Goal: Task Accomplishment & Management: Complete application form

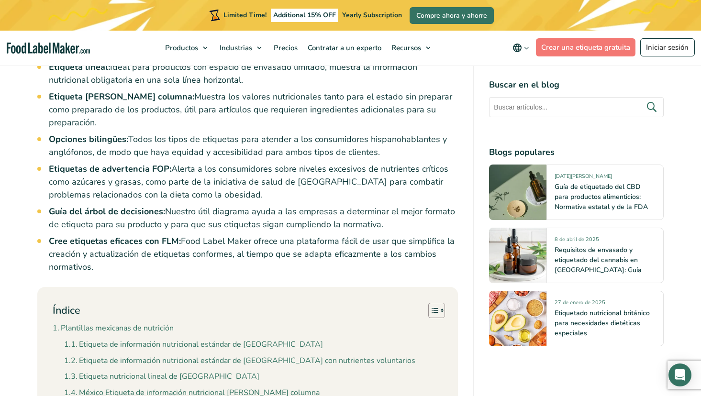
scroll to position [765, 0]
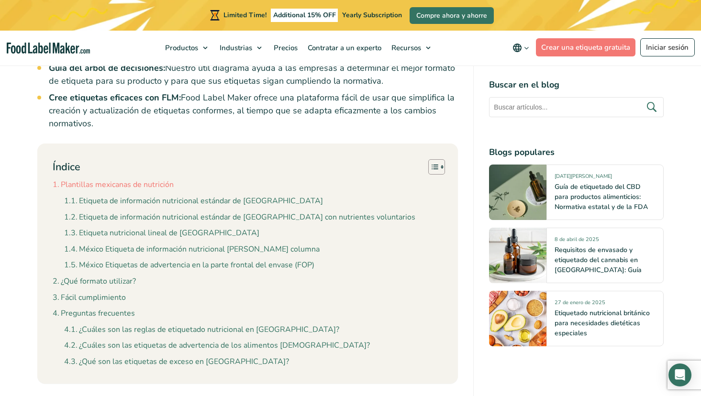
click at [102, 179] on link "Plantillas mexicanas de nutrición" at bounding box center [113, 185] width 121 height 12
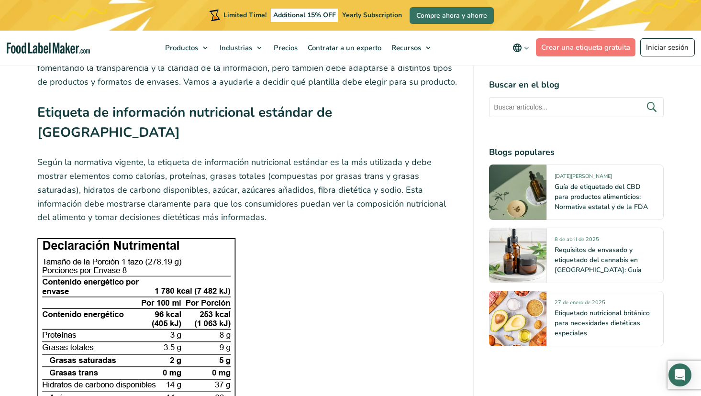
scroll to position [1191, 0]
click at [152, 237] on img at bounding box center [136, 369] width 198 height 264
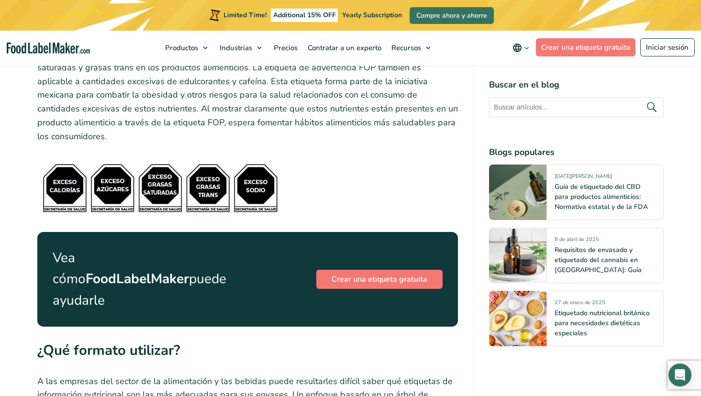
scroll to position [3869, 0]
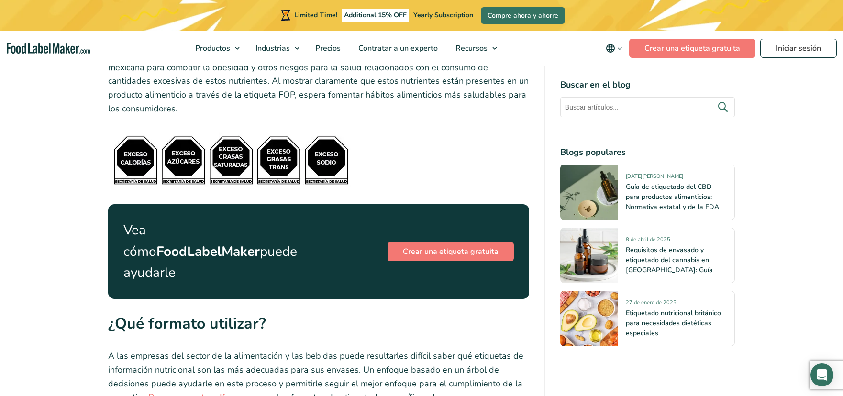
scroll to position [3917, 0]
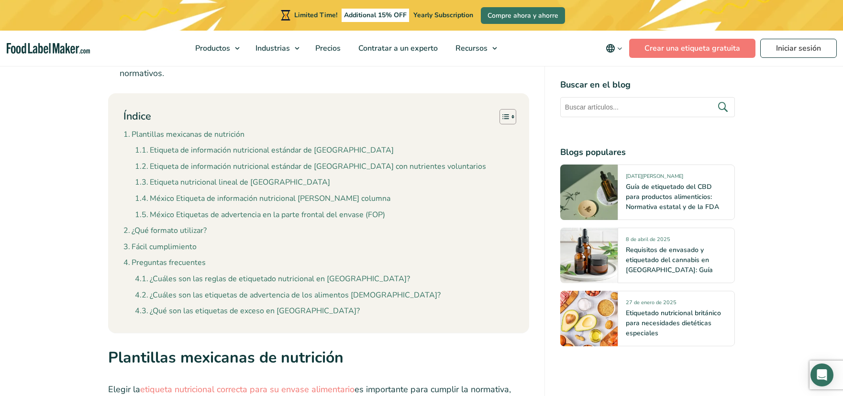
scroll to position [909, 0]
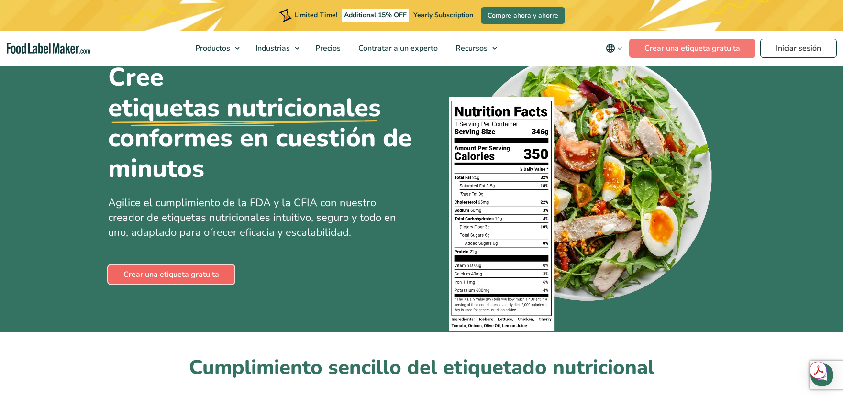
drag, startPoint x: 0, startPoint y: 0, endPoint x: 164, endPoint y: 278, distance: 322.9
click at [164, 278] on link "Crear una etiqueta gratuita" at bounding box center [171, 274] width 126 height 19
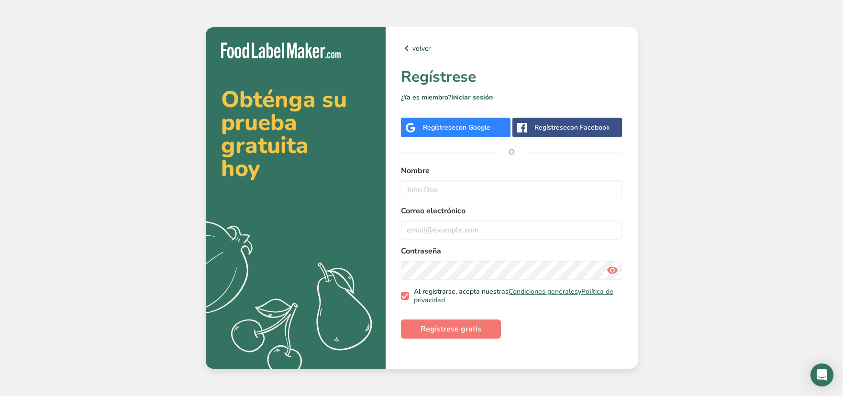
click at [455, 121] on div "Regístrese con Google" at bounding box center [456, 128] width 110 height 20
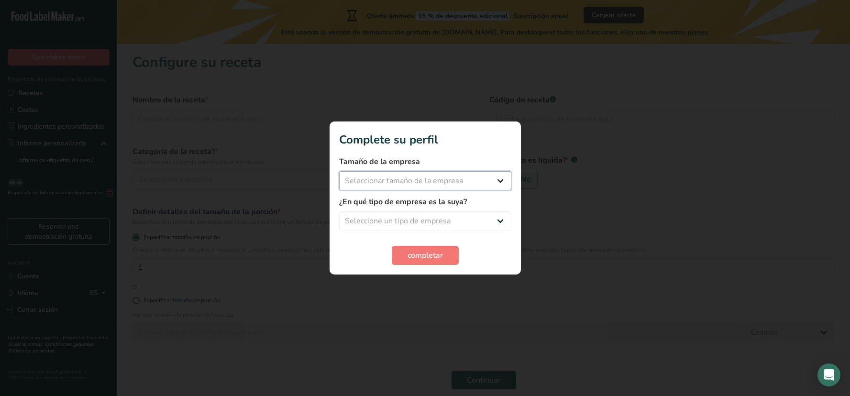
click at [427, 176] on select "Seleccionar tamaño de la empresa Menos de 10 empleados De 10 a 50 empleados De …" at bounding box center [425, 180] width 172 height 19
select select "2"
click at [339, 171] on select "Seleccionar tamaño de la empresa Menos de 10 empleados De 10 a 50 empleados De …" at bounding box center [425, 180] width 172 height 19
click at [421, 222] on select "Seleccione un tipo de empresa Fabricante de alimentos envasados Restaurante y c…" at bounding box center [425, 220] width 172 height 19
select select "1"
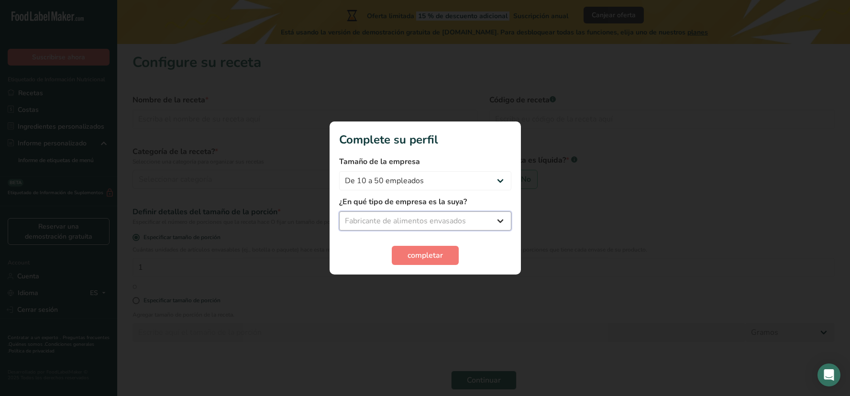
click at [339, 211] on select "Seleccione un tipo de empresa Fabricante de alimentos envasados Restaurante y c…" at bounding box center [425, 220] width 172 height 19
click at [423, 247] on button "completar" at bounding box center [425, 255] width 67 height 19
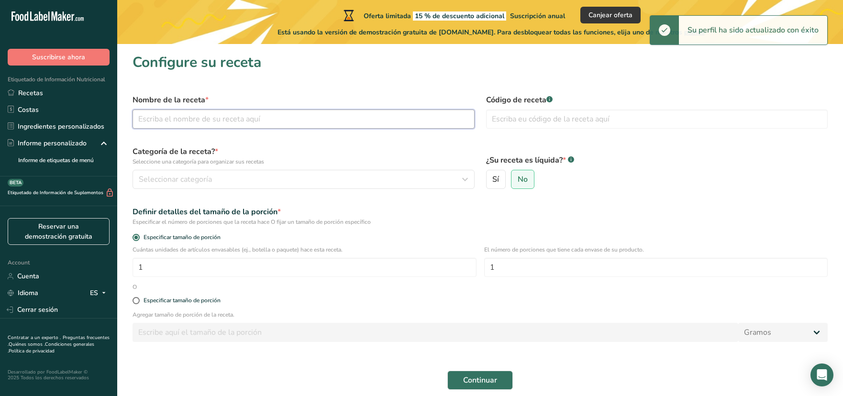
click at [303, 125] on input "text" at bounding box center [303, 119] width 342 height 19
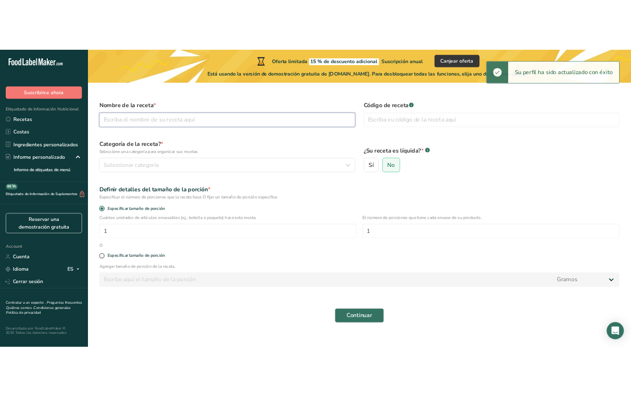
scroll to position [40, 0]
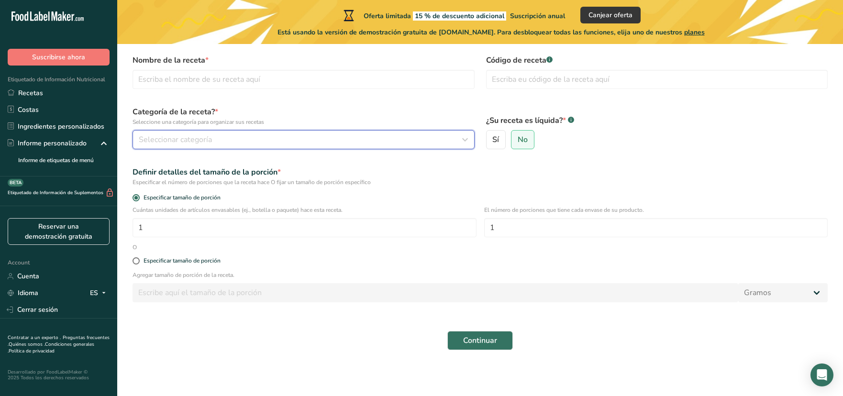
click at [323, 132] on button "Seleccionar categoría" at bounding box center [303, 139] width 342 height 19
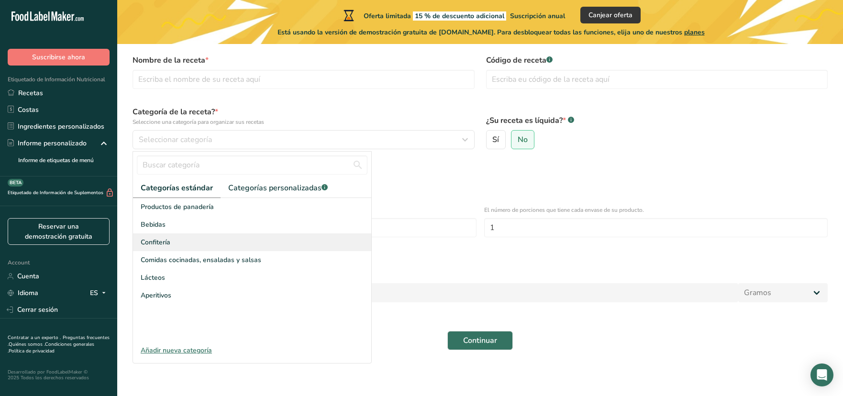
click at [197, 247] on div "Confitería" at bounding box center [252, 242] width 238 height 18
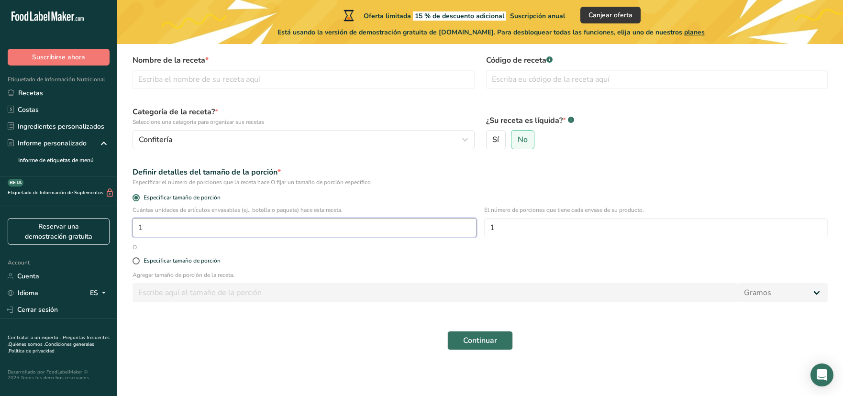
click at [201, 224] on input "1" at bounding box center [304, 227] width 344 height 19
click at [529, 229] on input "1" at bounding box center [656, 227] width 344 height 19
click at [169, 144] on span "Confitería" at bounding box center [156, 139] width 34 height 11
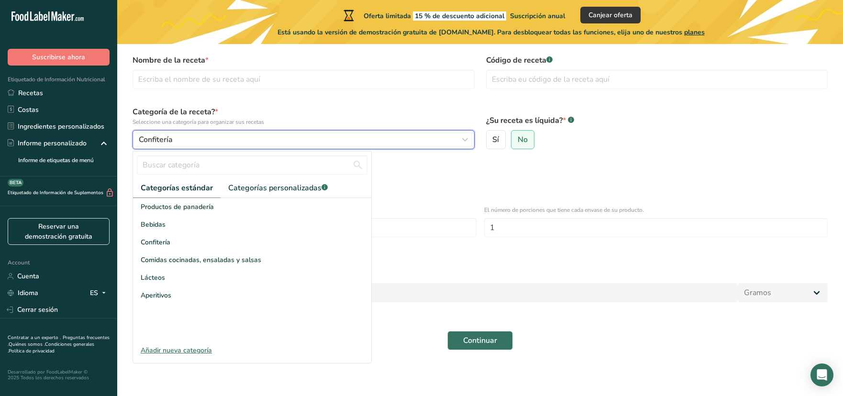
click at [175, 139] on div "Confitería" at bounding box center [301, 139] width 324 height 11
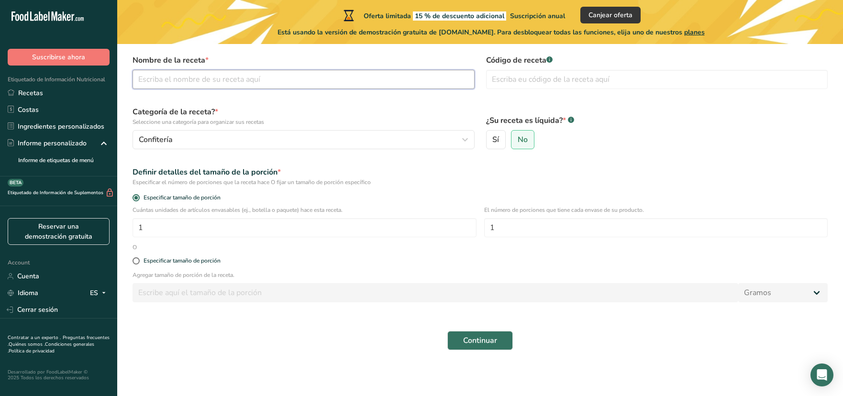
click at [213, 74] on input "text" at bounding box center [303, 79] width 342 height 19
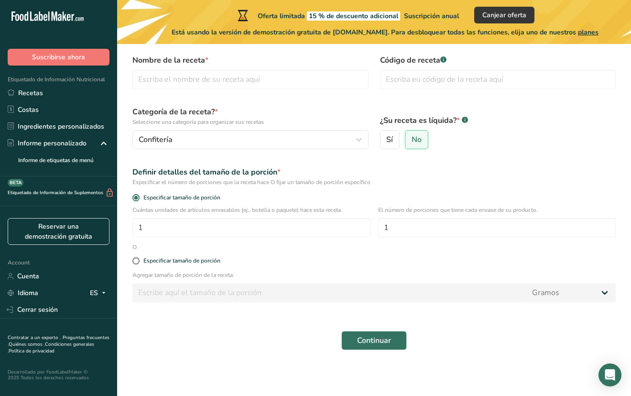
click at [403, 116] on label "¿Su receta es líquida? * .a-a{fill:#347362;}.b-a{fill:#fff;}" at bounding box center [498, 120] width 236 height 11
click at [411, 79] on input "text" at bounding box center [498, 79] width 236 height 19
click at [266, 235] on input "1" at bounding box center [251, 227] width 238 height 19
type input "12"
click at [417, 176] on div "Definir detalles del tamaño de la porción *" at bounding box center [374, 171] width 484 height 11
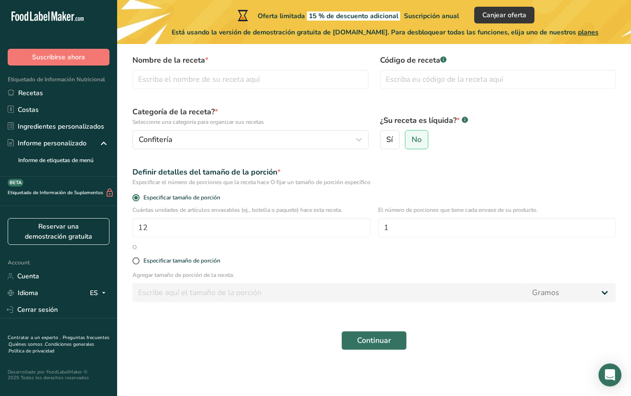
click at [306, 93] on div "Nombre de la receta *" at bounding box center [251, 72] width 248 height 46
click at [300, 82] on input "text" at bounding box center [250, 79] width 236 height 19
type input "Natural 1oz"
click at [393, 340] on button "Continuar" at bounding box center [375, 340] width 66 height 19
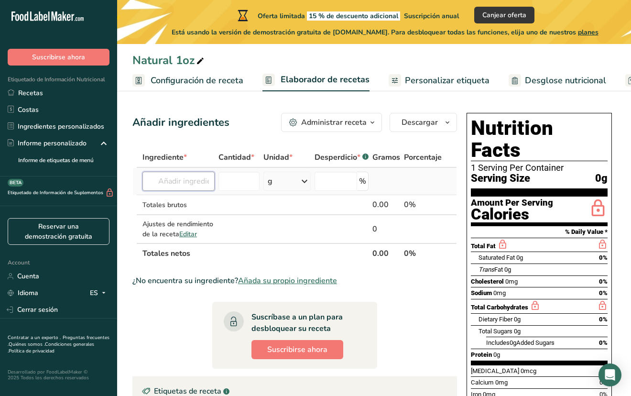
click at [181, 186] on input "text" at bounding box center [179, 181] width 72 height 19
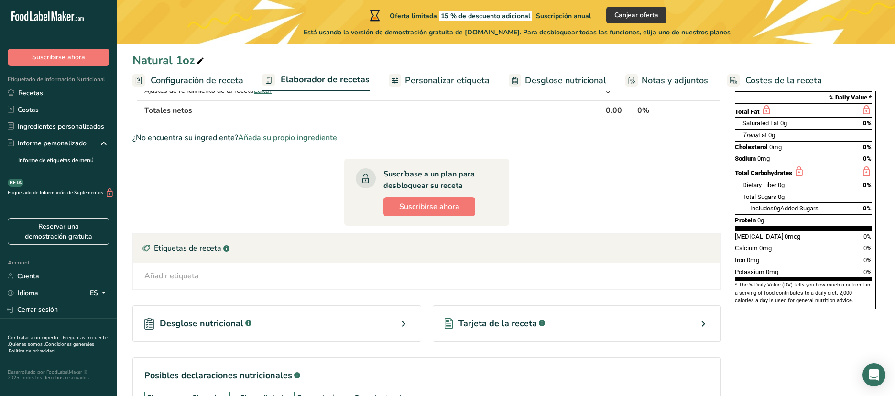
scroll to position [13, 0]
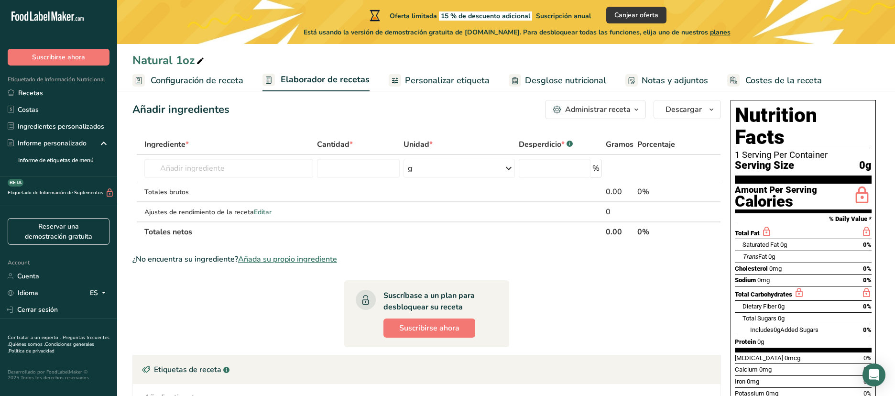
click at [761, 160] on span "Serving Size" at bounding box center [764, 166] width 59 height 12
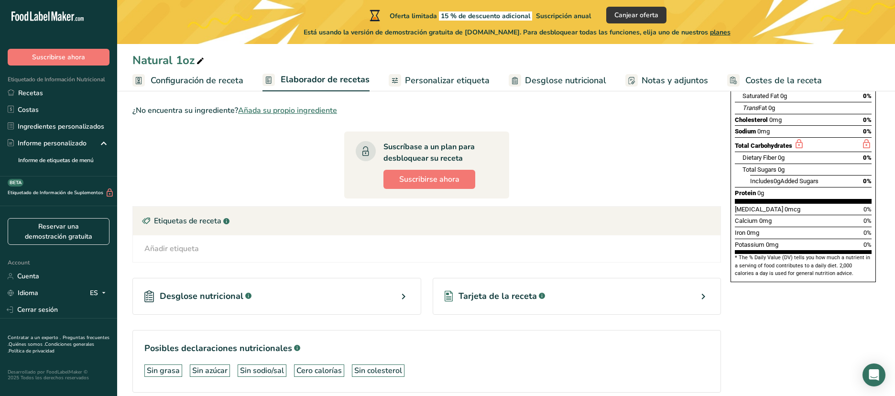
scroll to position [204, 0]
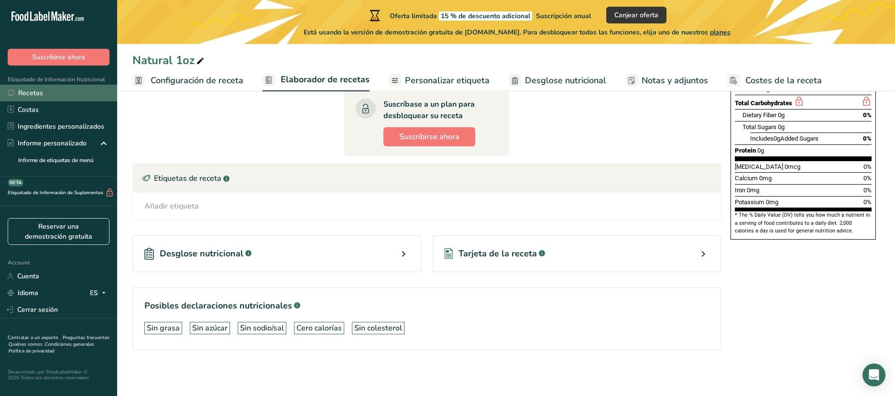
click at [66, 95] on link "Recetas" at bounding box center [58, 93] width 117 height 17
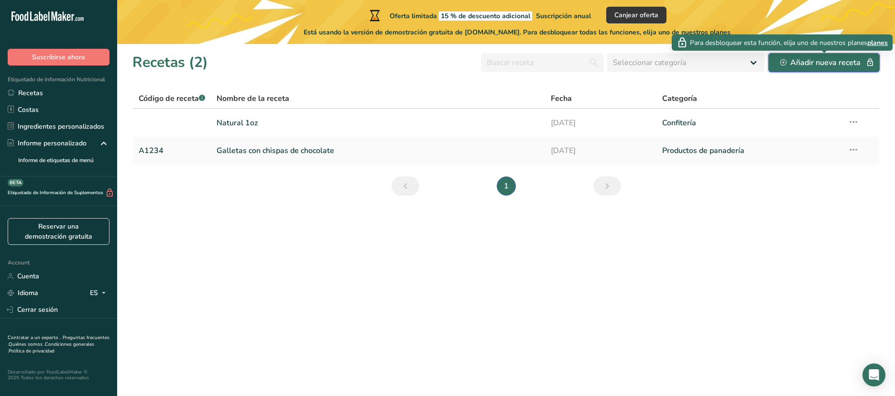
click at [775, 66] on button "Añadir nueva receta" at bounding box center [824, 62] width 111 height 19
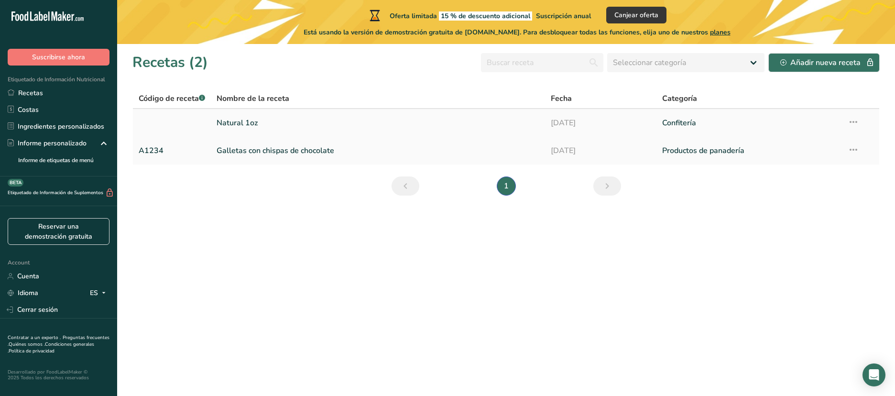
click at [232, 117] on link "Natural 1oz" at bounding box center [378, 123] width 323 height 20
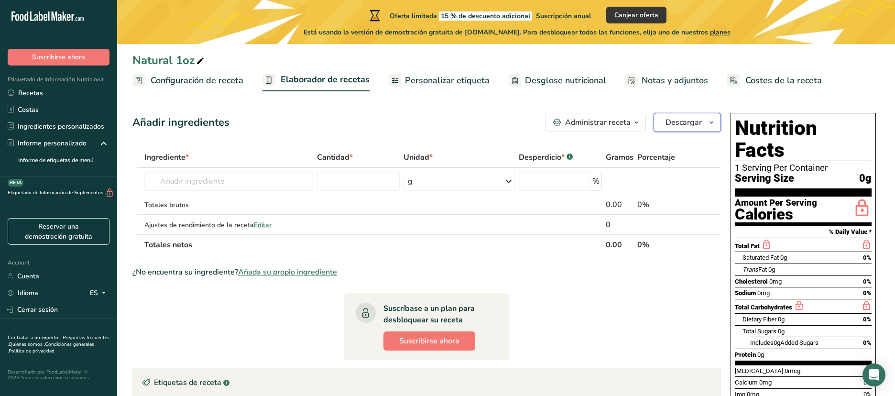
click at [692, 123] on span "Descargar" at bounding box center [684, 122] width 36 height 11
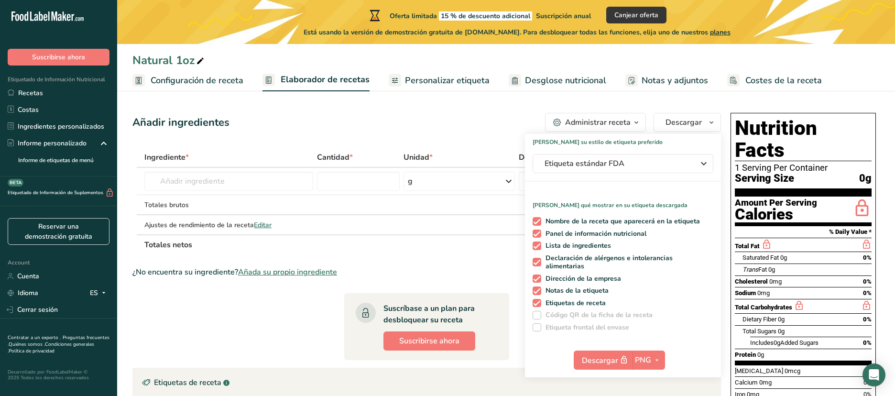
click at [615, 126] on div "Administrar receta" at bounding box center [598, 122] width 66 height 11
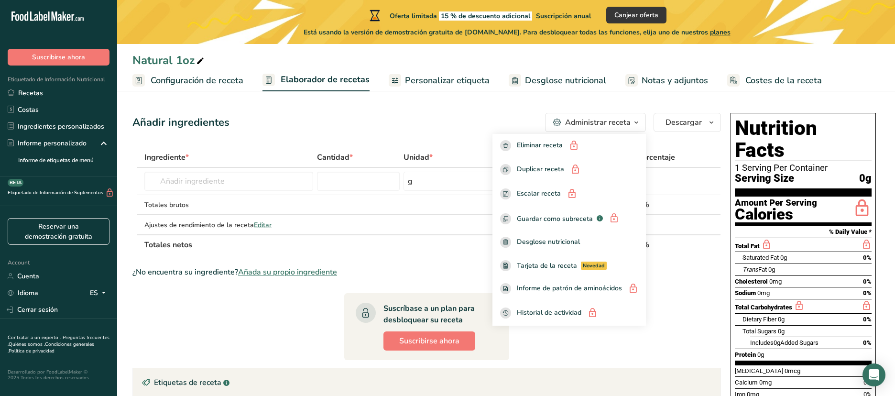
click at [593, 127] on div "Administrar receta" at bounding box center [598, 122] width 66 height 11
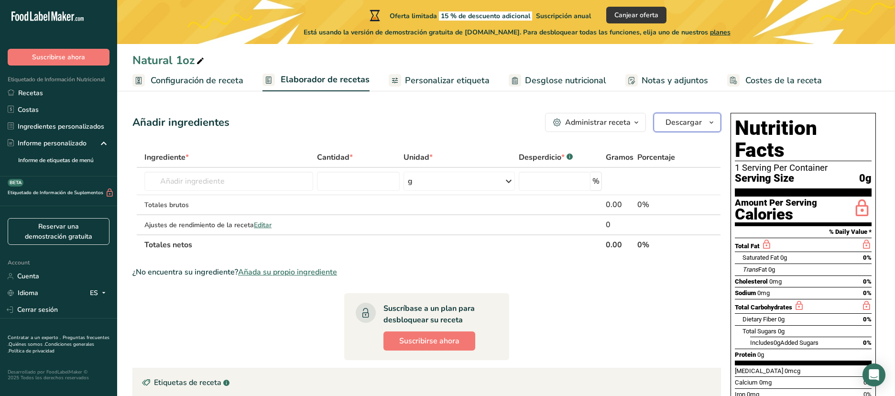
click at [711, 129] on button "Descargar" at bounding box center [687, 122] width 67 height 19
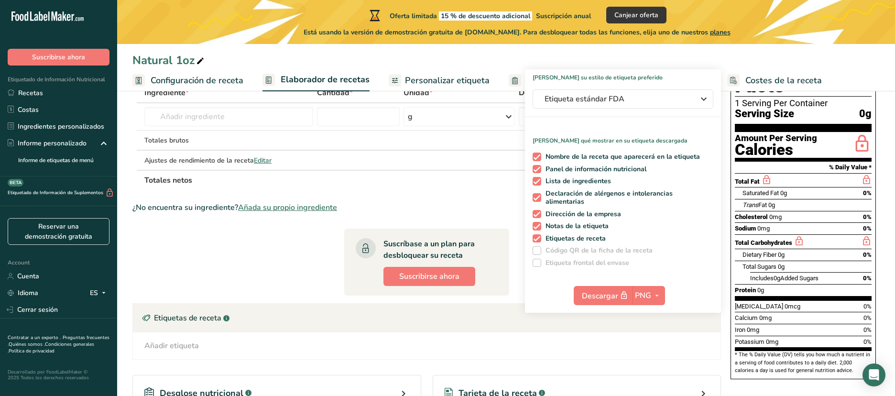
scroll to position [48, 0]
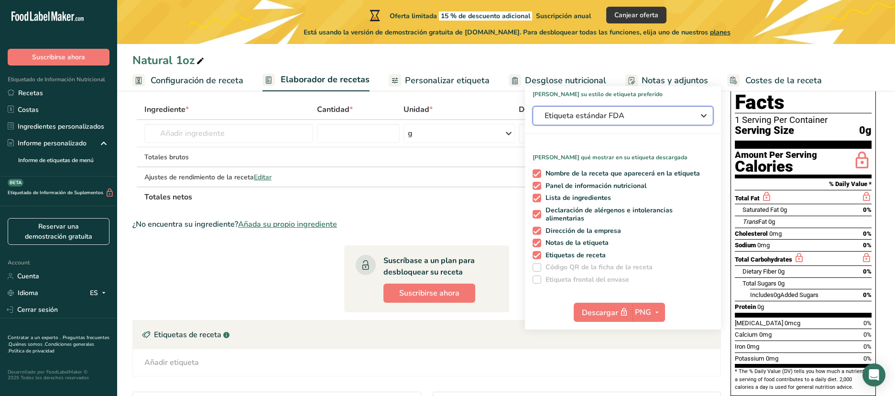
click at [632, 120] on span "Etiqueta estándar FDA" at bounding box center [616, 115] width 143 height 11
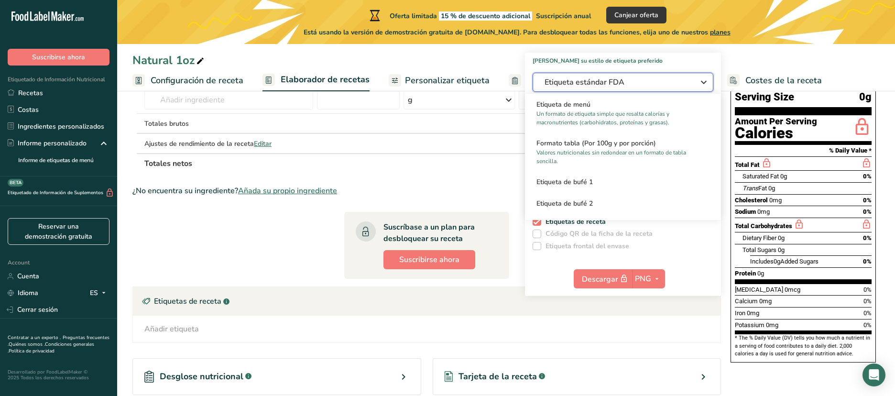
scroll to position [143, 0]
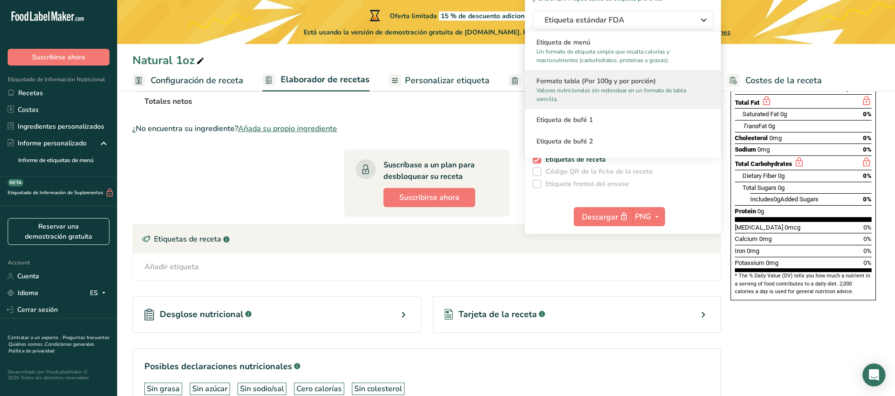
click at [625, 95] on p "Valores nutricionales sin redondear en un formato de tabla sencilla." at bounding box center [619, 94] width 165 height 17
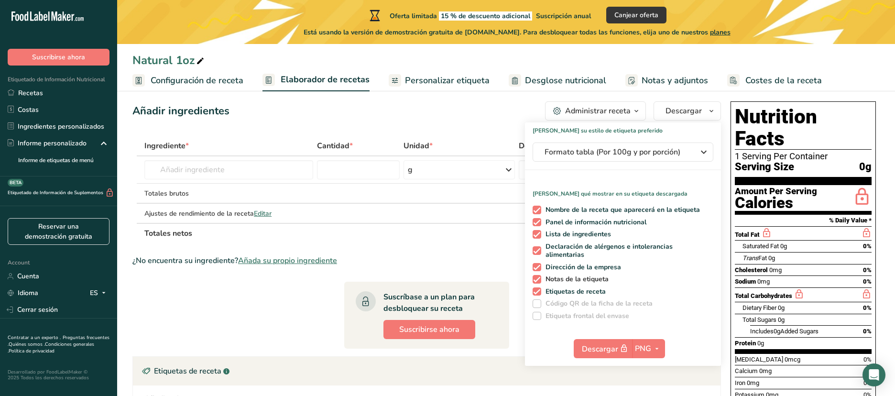
scroll to position [0, 0]
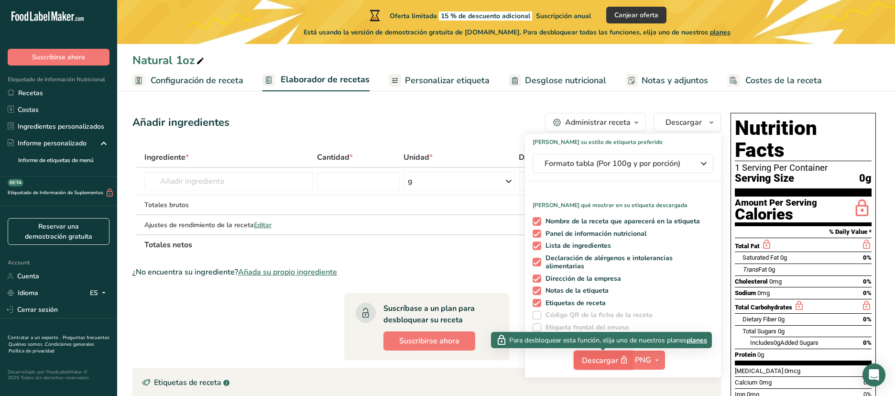
click at [621, 361] on icon "button" at bounding box center [624, 359] width 9 height 13
